Goal: Check status: Check status

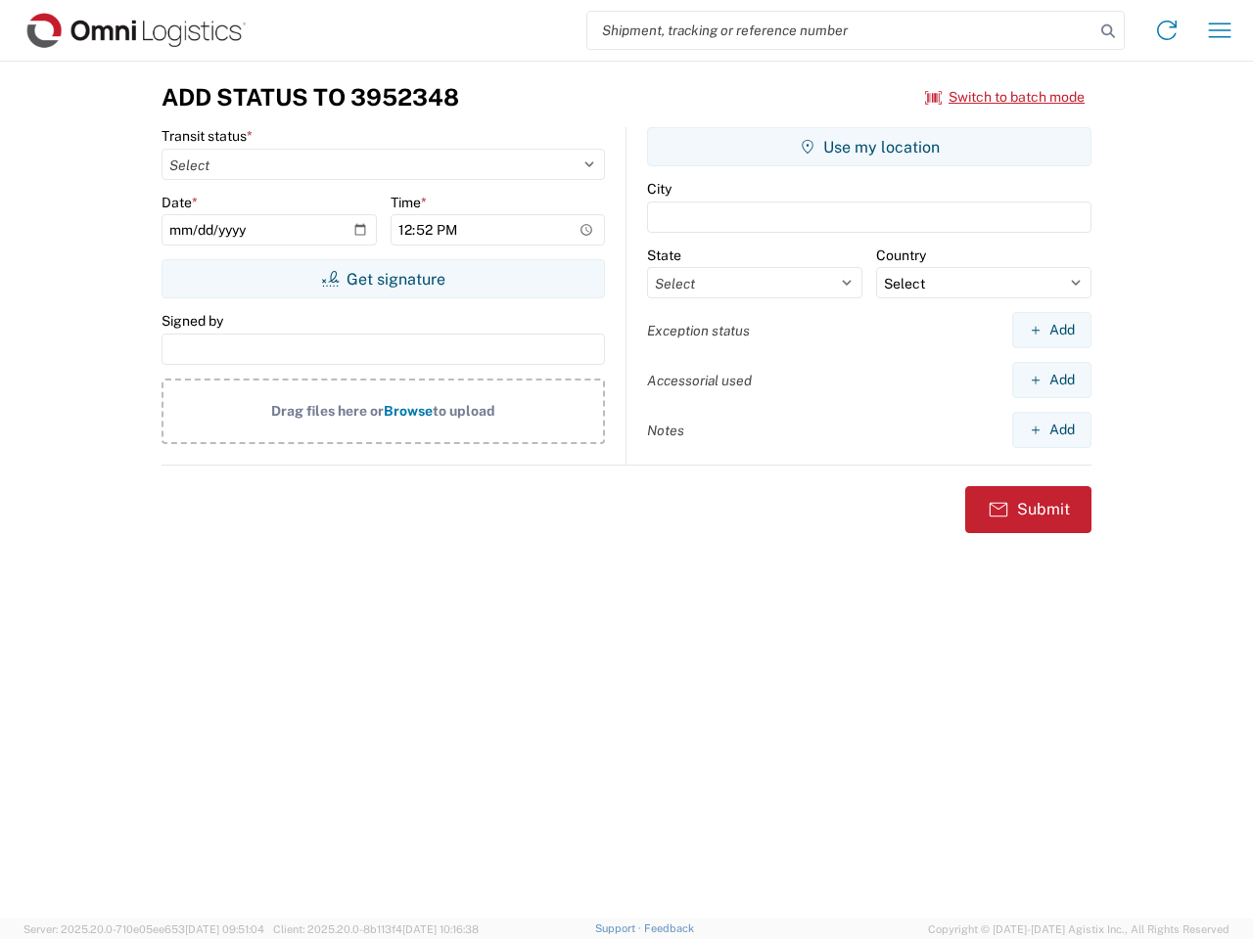
click at [841, 30] on input "search" at bounding box center [840, 30] width 507 height 37
click at [1108, 31] on icon at bounding box center [1107, 31] width 27 height 27
click at [1167, 30] on icon at bounding box center [1166, 30] width 31 height 31
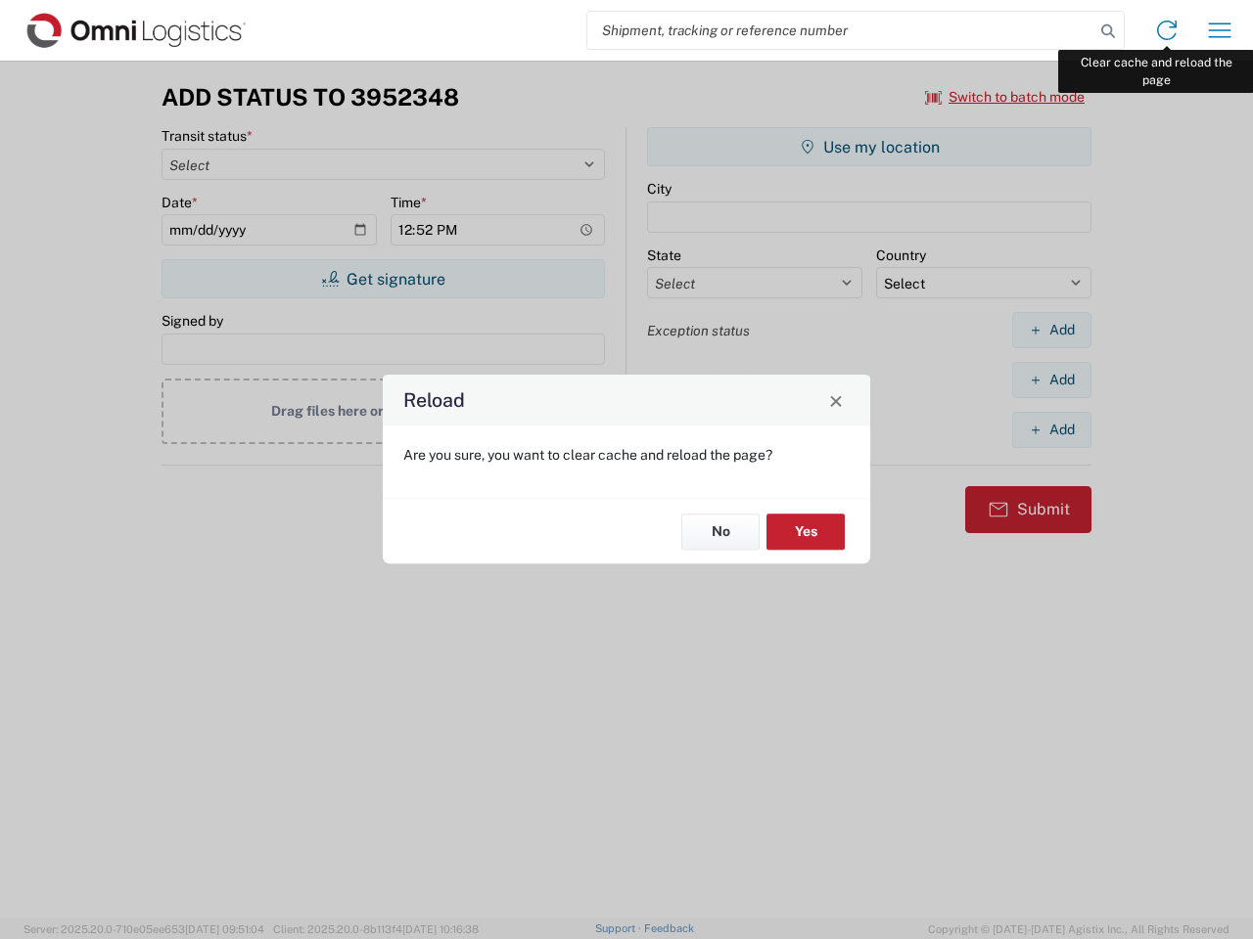
click at [1219, 30] on div "Reload Are you sure, you want to clear cache and reload the page? No Yes" at bounding box center [626, 469] width 1253 height 939
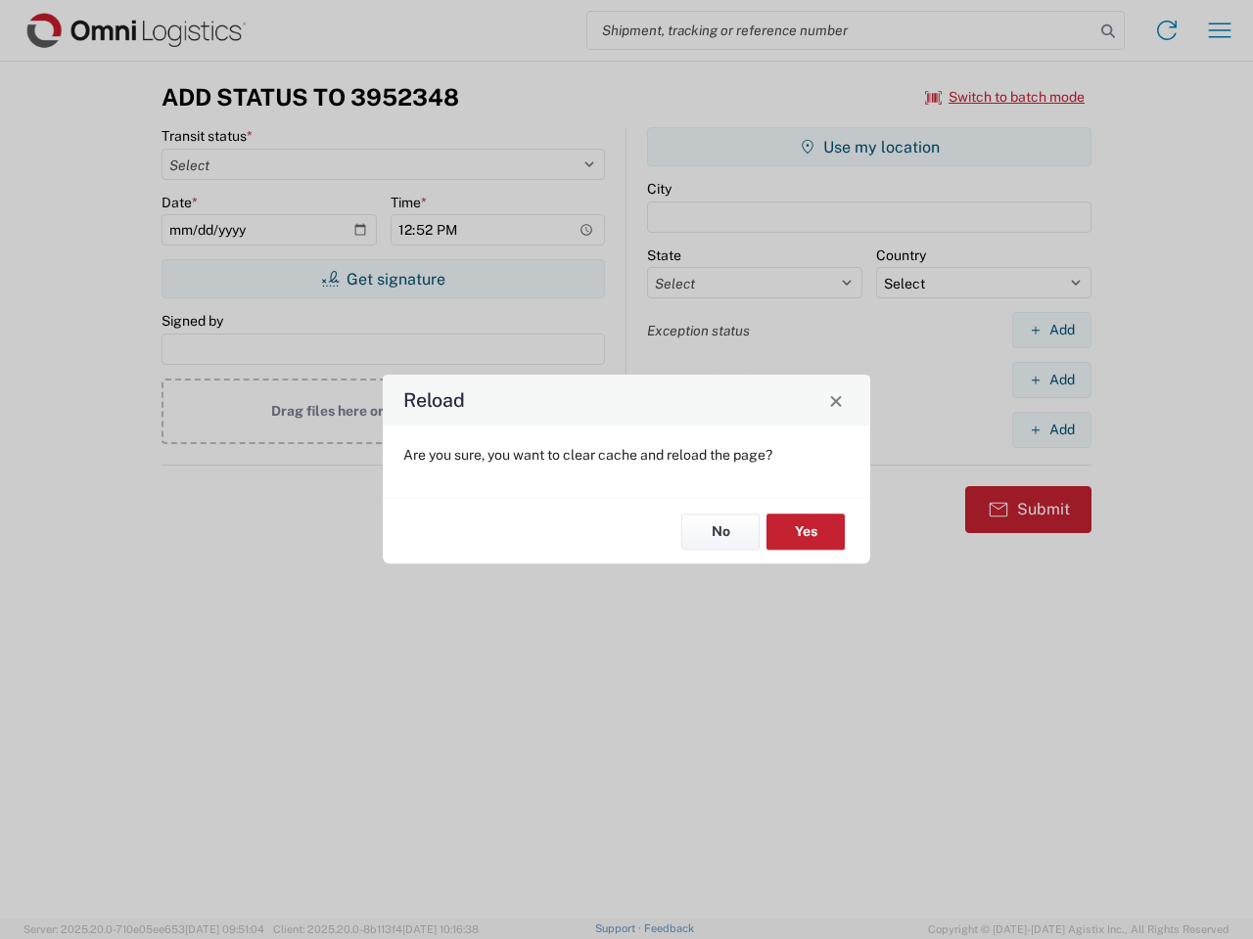
click at [1005, 97] on div "Reload Are you sure, you want to clear cache and reload the page? No Yes" at bounding box center [626, 469] width 1253 height 939
click at [383, 279] on div "Reload Are you sure, you want to clear cache and reload the page? No Yes" at bounding box center [626, 469] width 1253 height 939
click at [869, 147] on div "Reload Are you sure, you want to clear cache and reload the page? No Yes" at bounding box center [626, 469] width 1253 height 939
click at [1051, 330] on div "Reload Are you sure, you want to clear cache and reload the page? No Yes" at bounding box center [626, 469] width 1253 height 939
click at [1051, 380] on div "Reload Are you sure, you want to clear cache and reload the page? No Yes" at bounding box center [626, 469] width 1253 height 939
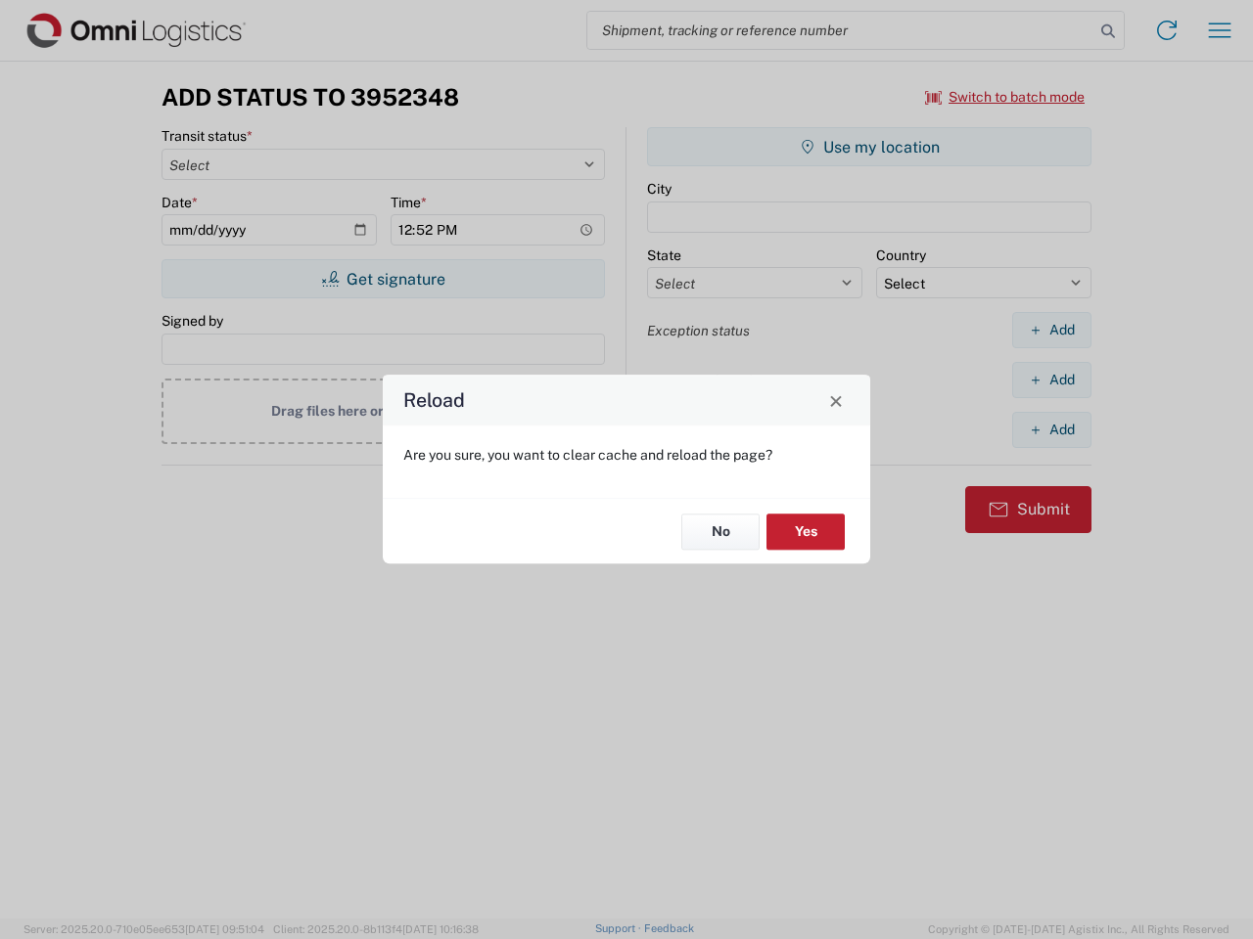
click at [1051, 430] on div "Reload Are you sure, you want to clear cache and reload the page? No Yes" at bounding box center [626, 469] width 1253 height 939
